Goal: Task Accomplishment & Management: Complete application form

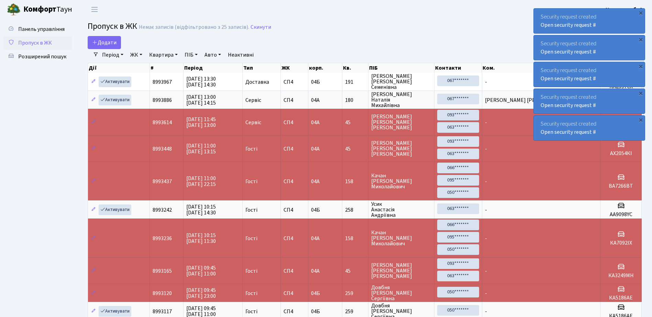
select select "25"
click at [52, 42] on link "Пропуск в ЖК" at bounding box center [37, 43] width 69 height 14
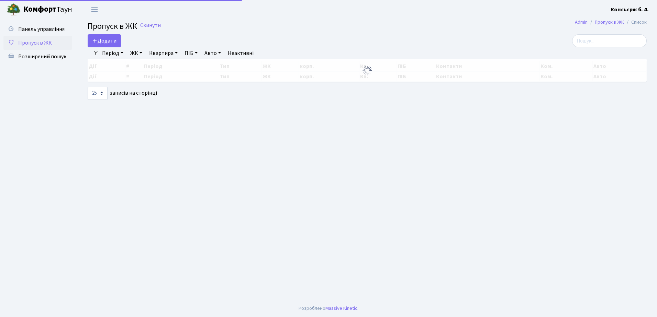
select select "25"
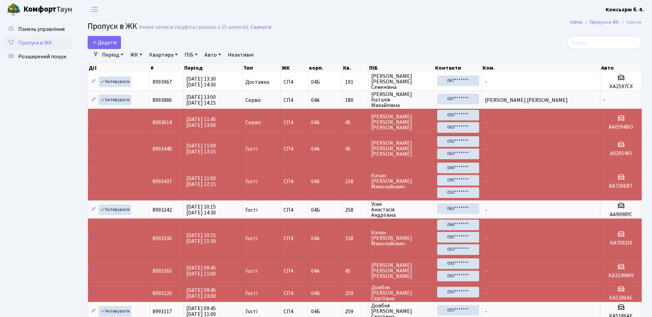
click at [55, 45] on link "Пропуск в ЖК" at bounding box center [37, 43] width 69 height 14
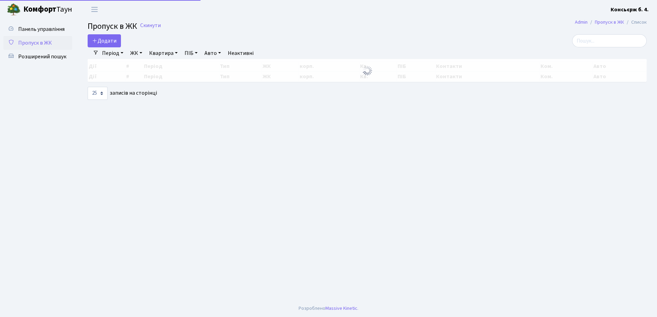
select select "25"
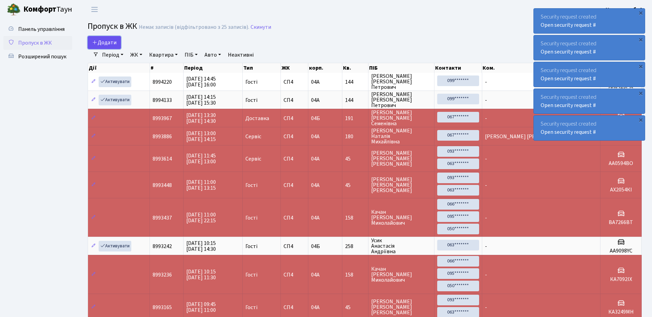
click at [101, 42] on span "Додати" at bounding box center [104, 43] width 24 height 8
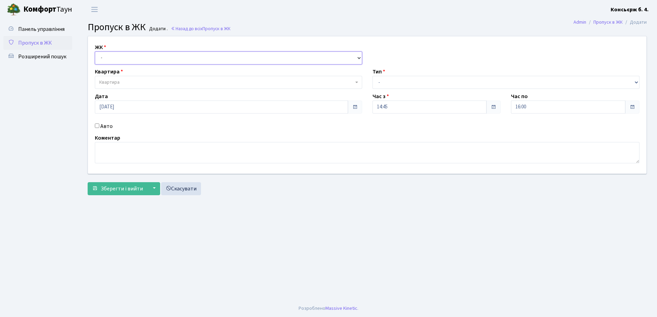
click at [134, 57] on select "- [STREET_ADDRESS]" at bounding box center [228, 58] width 267 height 13
select select "325"
click at [95, 52] on select "- СП4, Столичне шосе, 5" at bounding box center [228, 58] width 267 height 13
select select
click at [121, 83] on span "Квартира" at bounding box center [226, 82] width 254 height 7
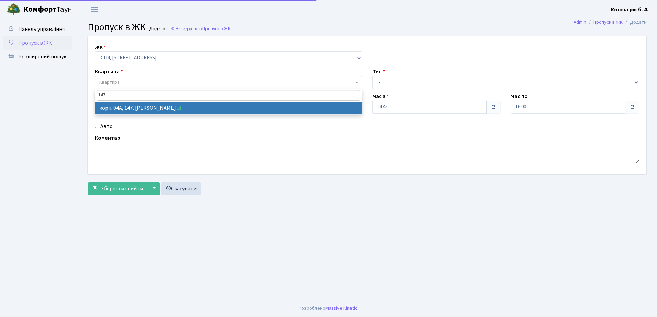
type input "147"
select select "21175"
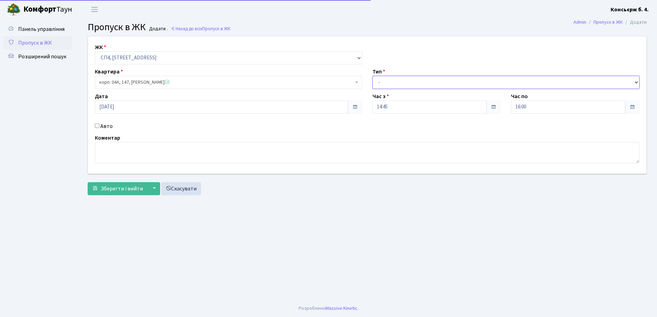
click at [408, 82] on select "- Доставка Таксі Гості Сервіс" at bounding box center [505, 82] width 267 height 13
select select "1"
click at [372, 76] on select "- Доставка Таксі Гості Сервіс" at bounding box center [505, 82] width 267 height 13
click at [92, 125] on div "Авто" at bounding box center [229, 126] width 278 height 8
click at [95, 125] on input "Авто" at bounding box center [97, 126] width 4 height 4
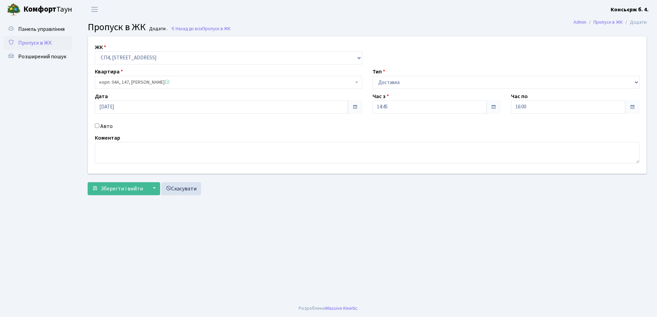
checkbox input "true"
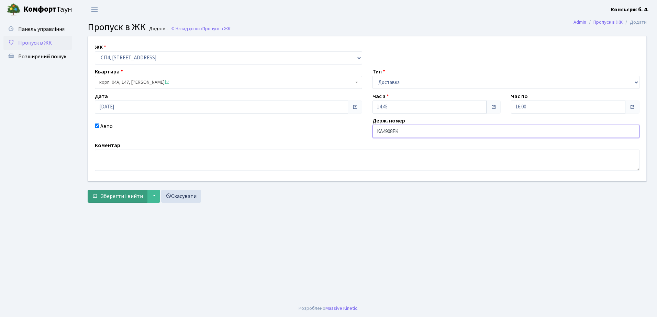
type input "KA4908EK"
click at [126, 194] on span "Зберегти і вийти" at bounding box center [122, 197] width 42 height 8
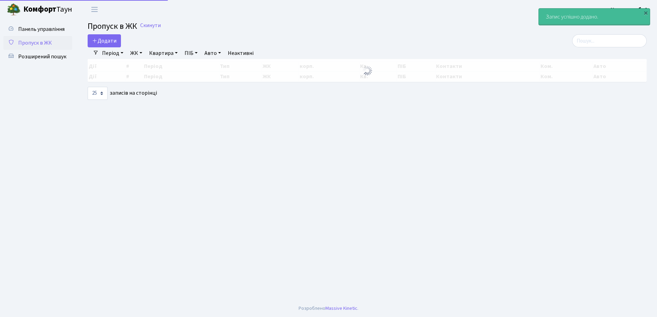
select select "25"
